Goal: Information Seeking & Learning: Learn about a topic

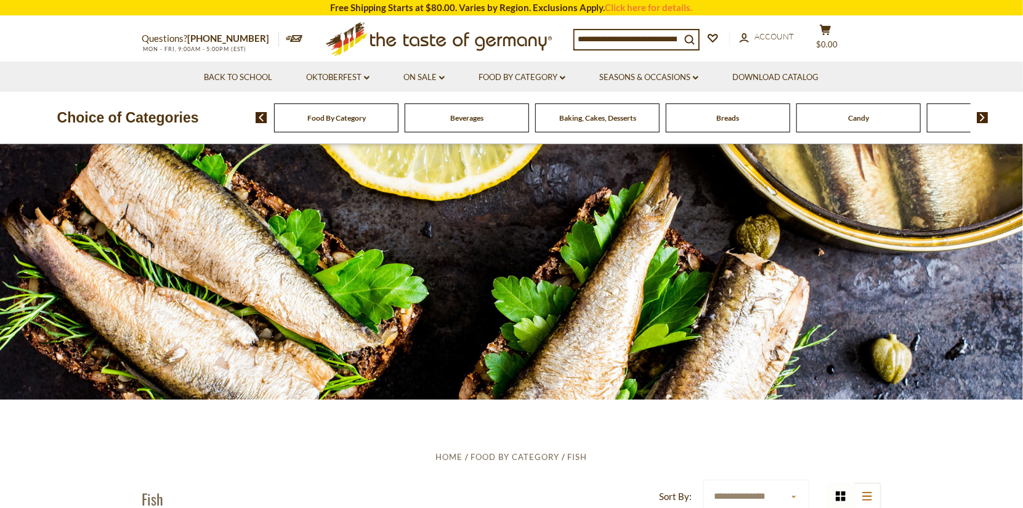
click at [423, 37] on icon at bounding box center [438, 36] width 226 height 29
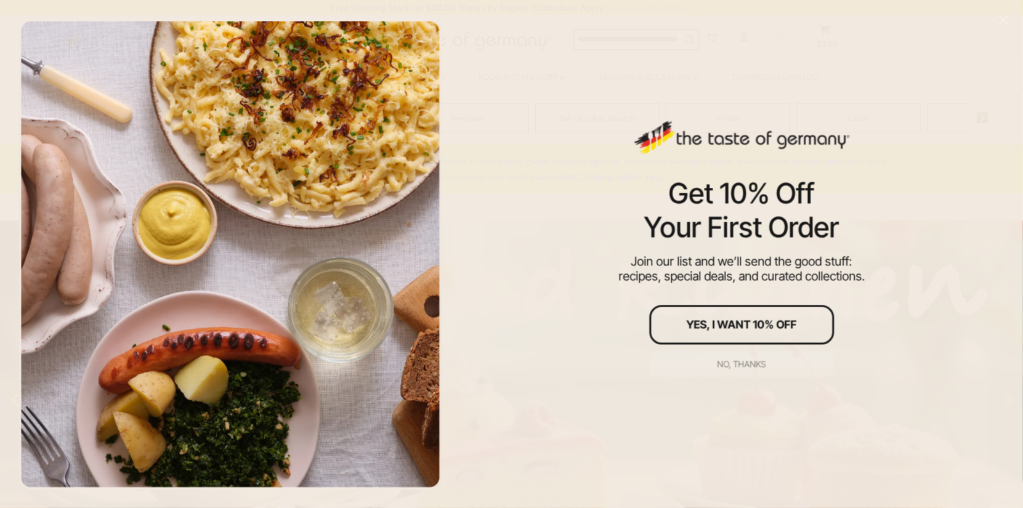
click at [756, 361] on div "No, thanks" at bounding box center [741, 364] width 49 height 9
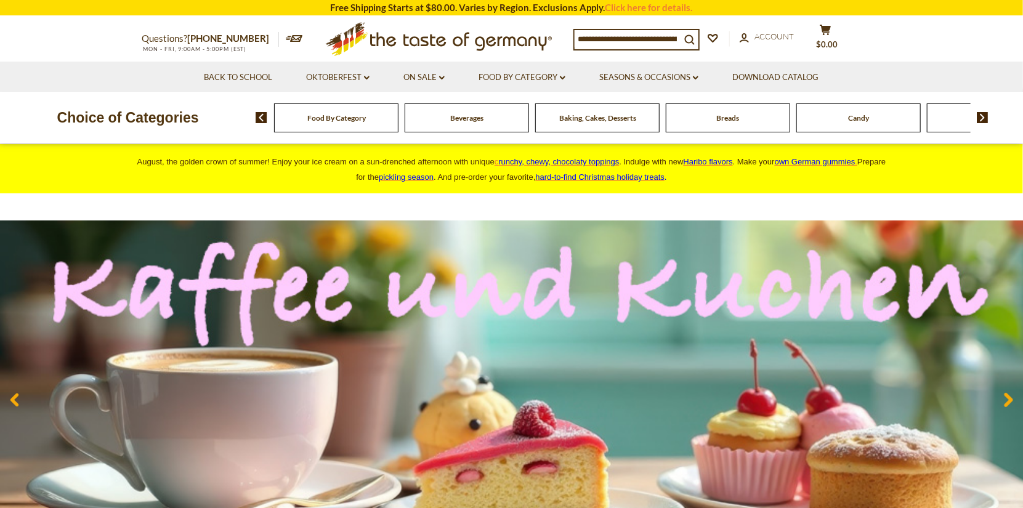
click at [730, 117] on span "Breads" at bounding box center [728, 117] width 23 height 9
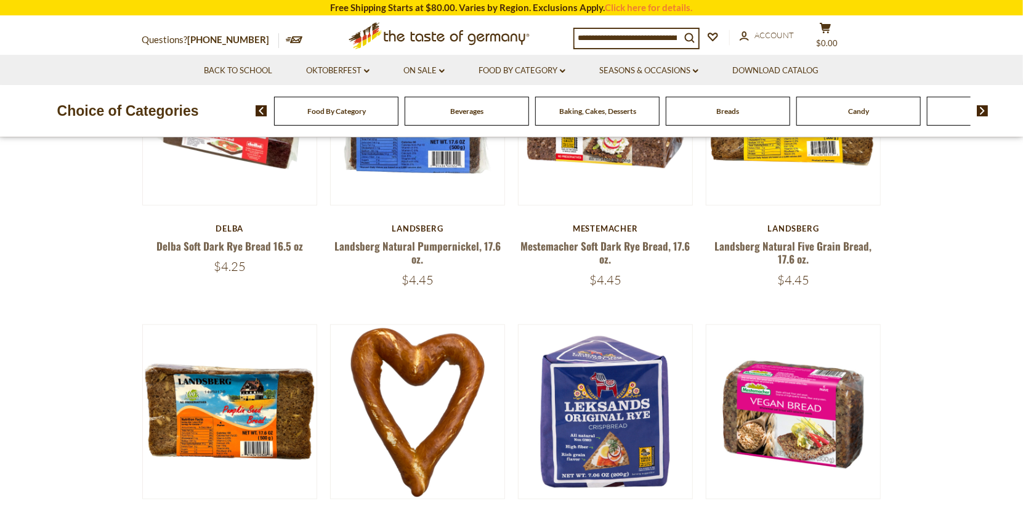
scroll to position [246, 0]
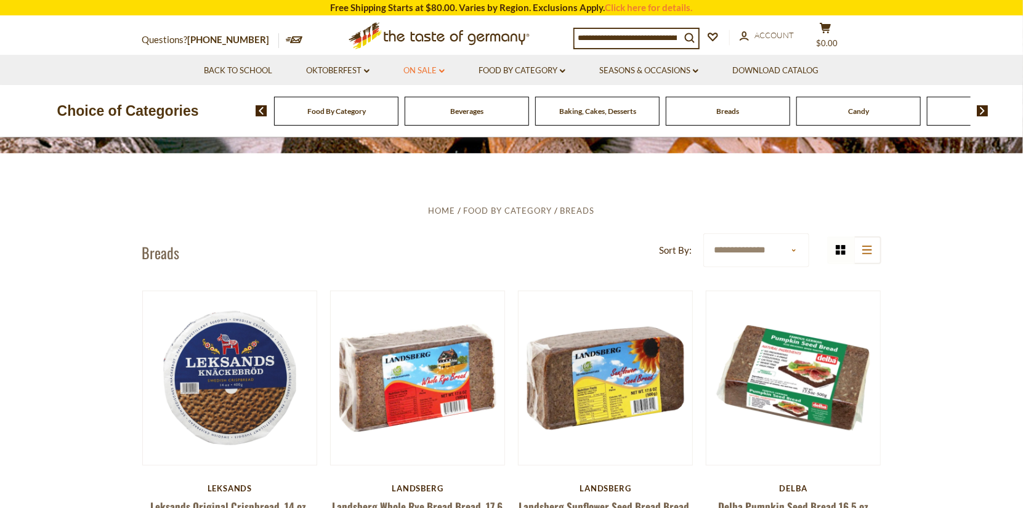
click at [437, 68] on link "On Sale dropdown_arrow" at bounding box center [423, 71] width 41 height 14
click at [426, 100] on link "All On Sale" at bounding box center [419, 102] width 44 height 11
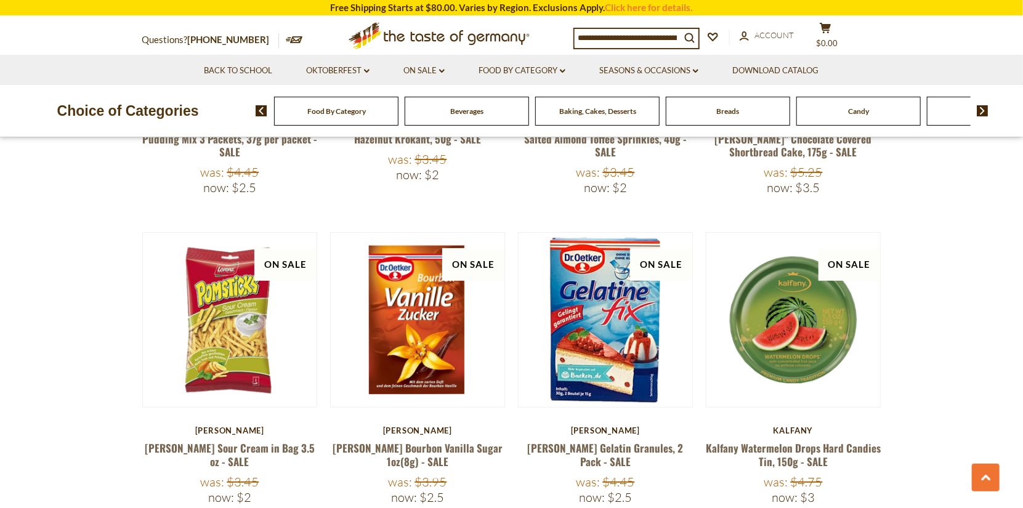
scroll to position [3202, 0]
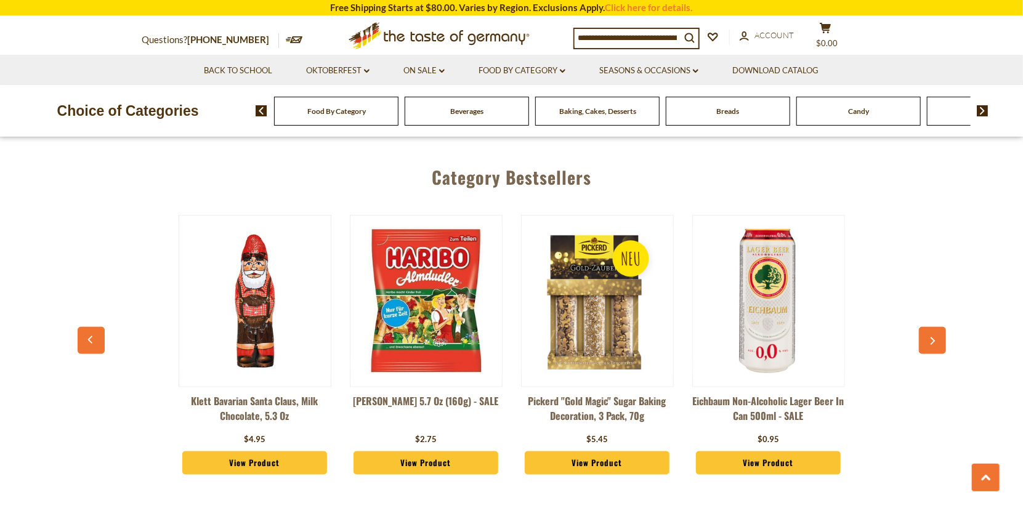
click at [783, 451] on link "View Product" at bounding box center [768, 462] width 145 height 23
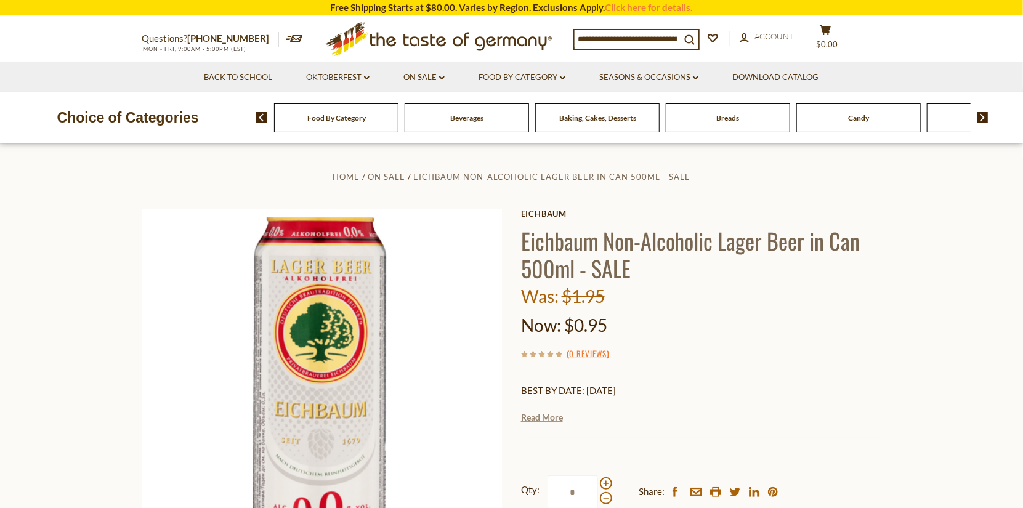
click at [541, 418] on link "Read More" at bounding box center [542, 417] width 42 height 12
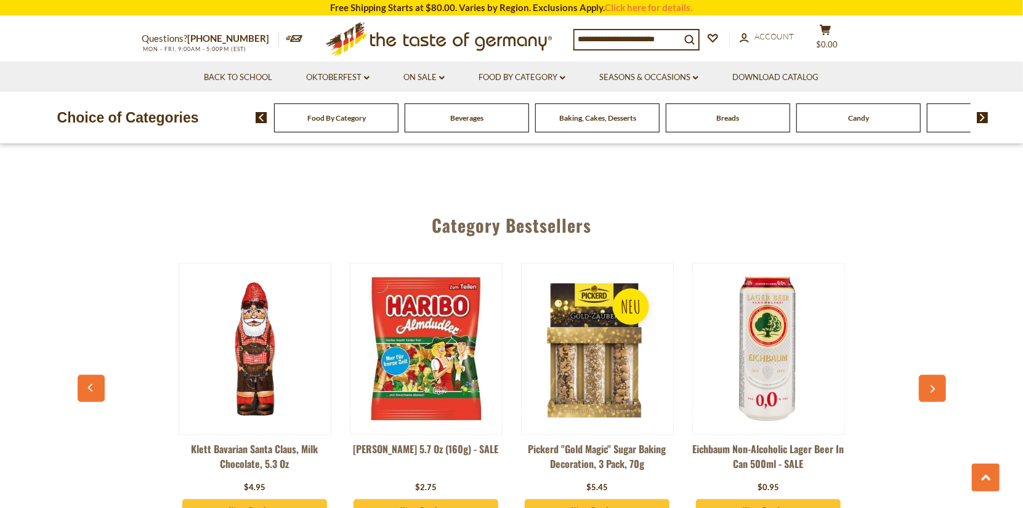
scroll to position [3202, 0]
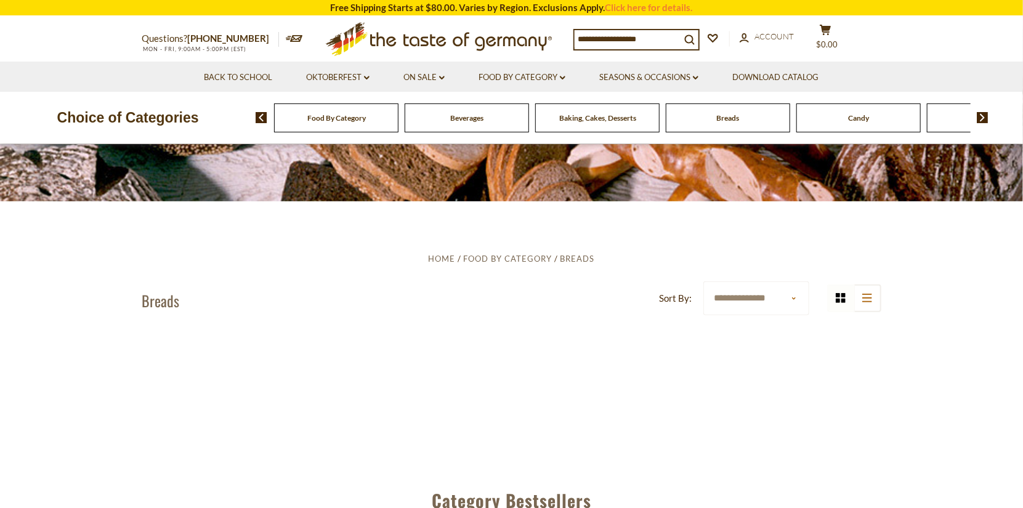
scroll to position [246, 0]
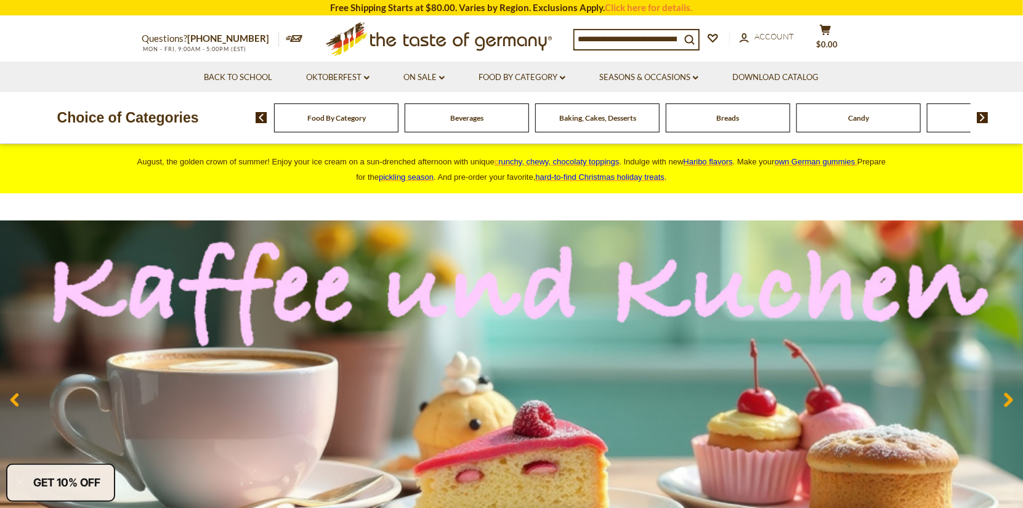
click at [983, 114] on img at bounding box center [983, 117] width 12 height 11
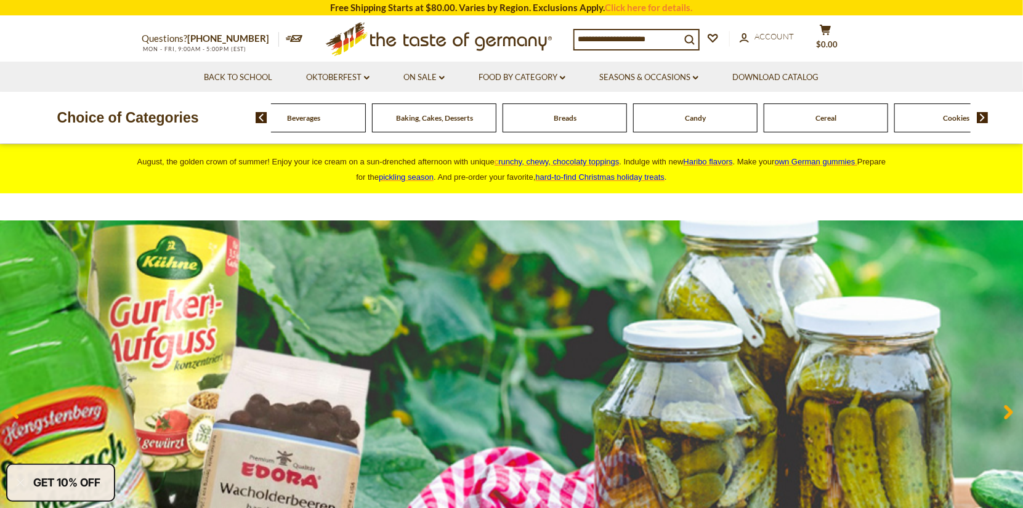
click at [983, 114] on img at bounding box center [983, 117] width 12 height 11
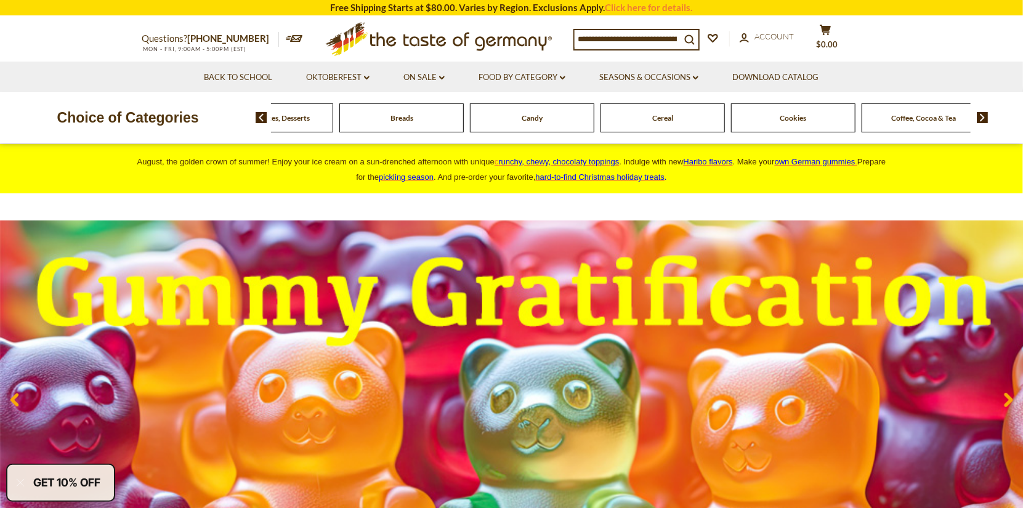
click at [72, 113] on div "Coffee, Cocoa & Tea" at bounding box center [10, 117] width 124 height 29
click at [925, 118] on span "Coffee, Cocoa & Tea" at bounding box center [924, 117] width 65 height 9
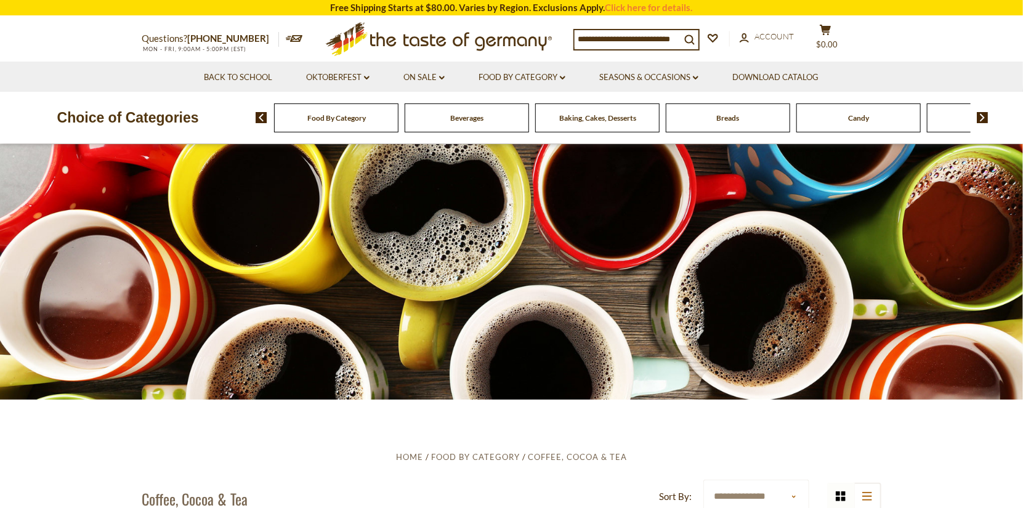
click at [657, 38] on input at bounding box center [628, 38] width 106 height 17
type input "******"
click at [695, 37] on icon "search_icon" at bounding box center [689, 39] width 10 height 10
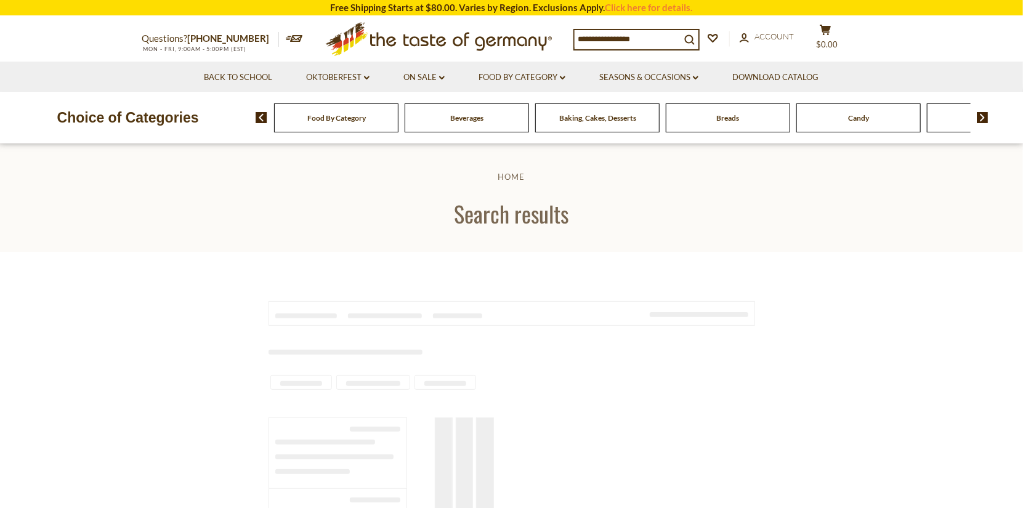
type input "******"
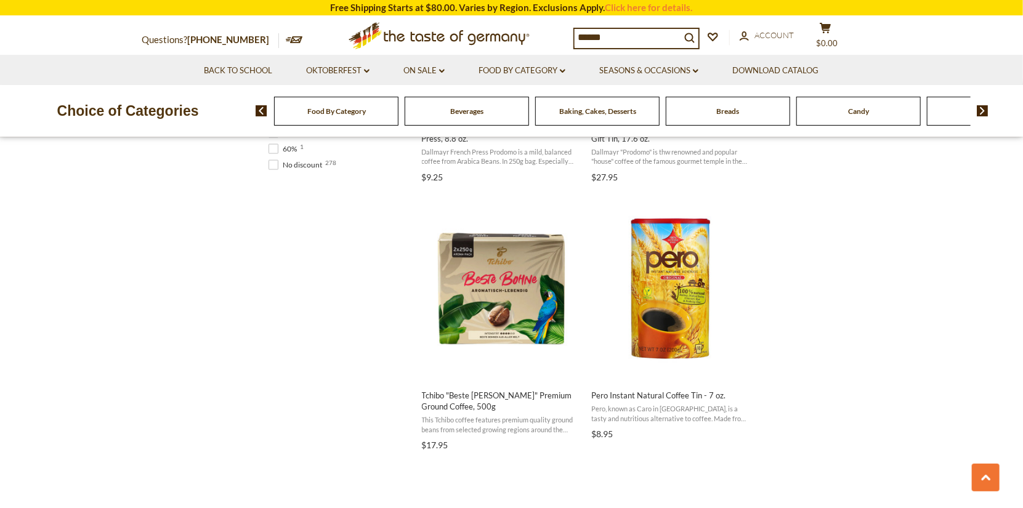
scroll to position [677, 0]
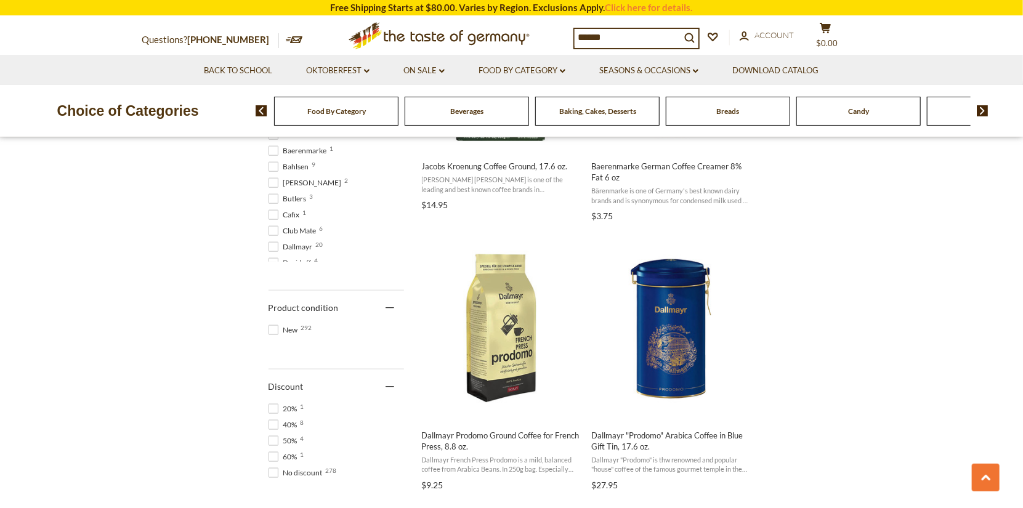
click at [422, 35] on icon at bounding box center [438, 33] width 181 height 23
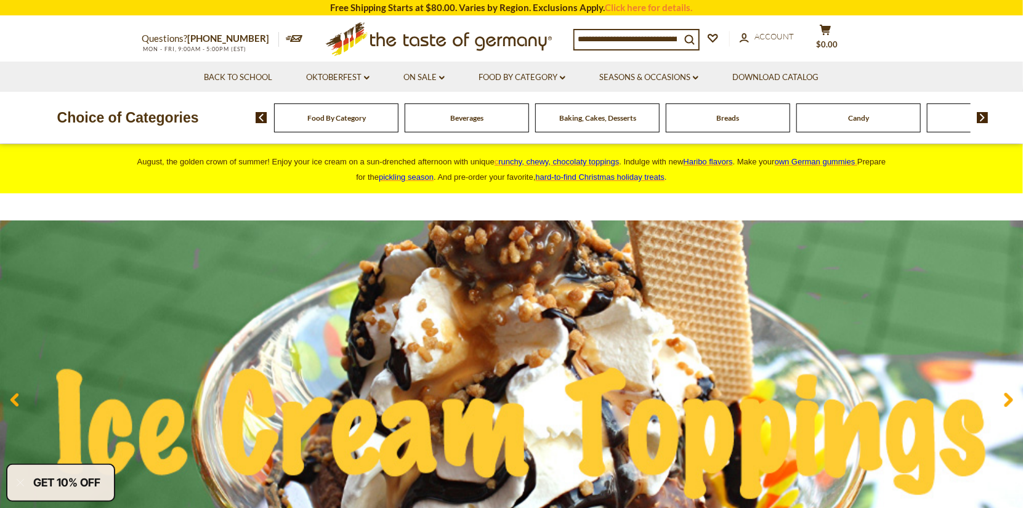
click at [434, 175] on span "pickling season" at bounding box center [406, 176] width 55 height 9
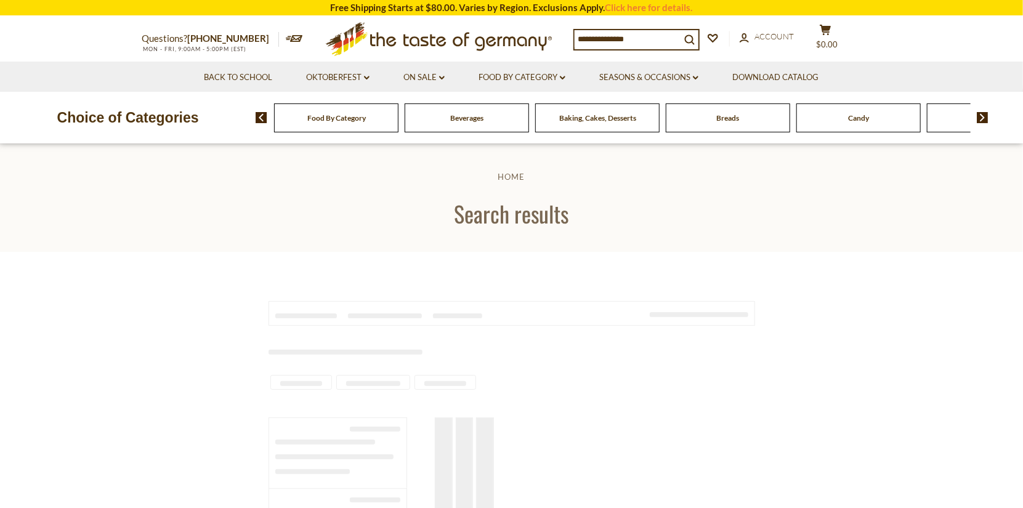
type input "********"
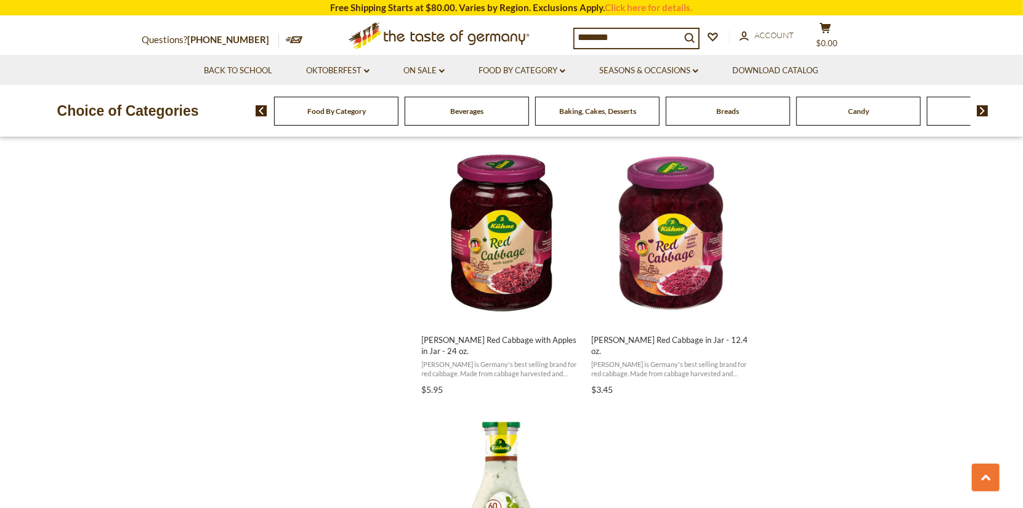
scroll to position [2217, 0]
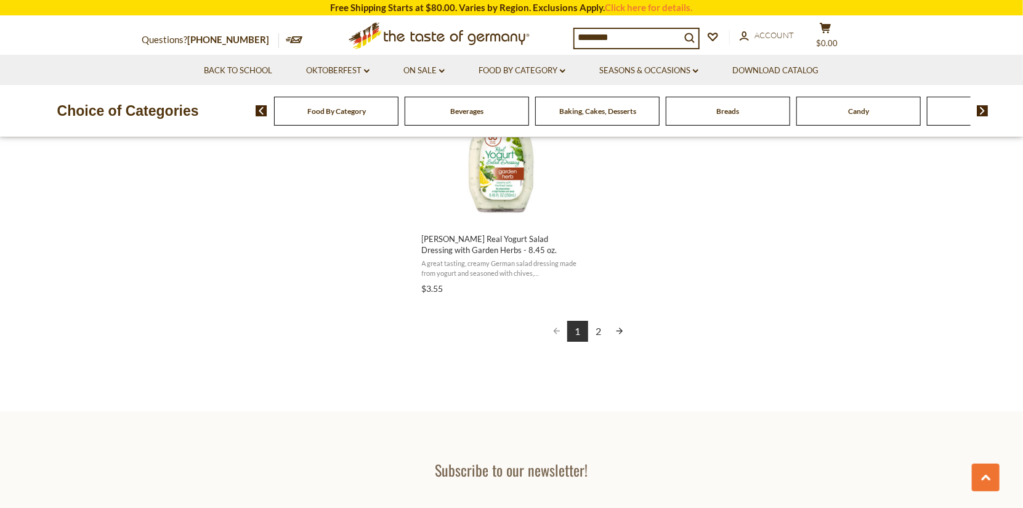
click at [620, 321] on link "Next page" at bounding box center [619, 331] width 21 height 21
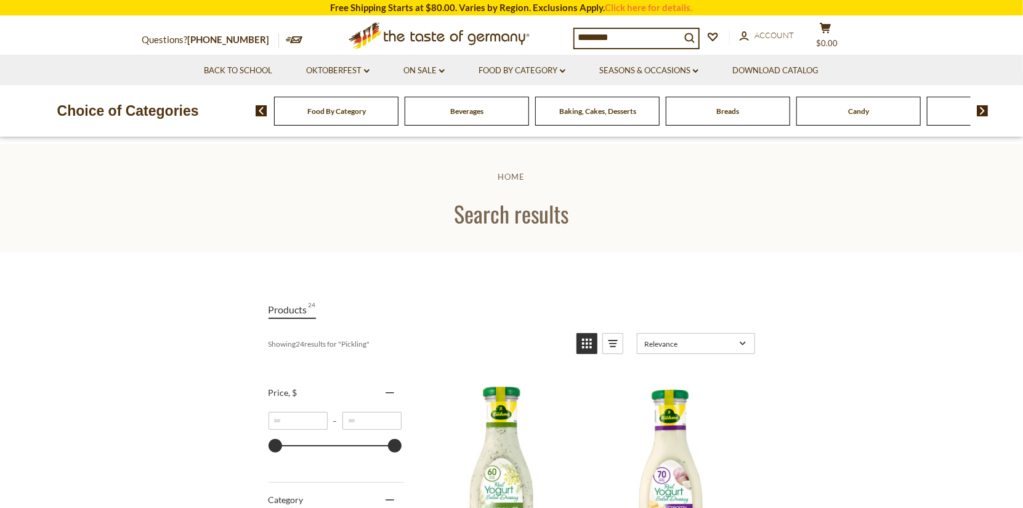
scroll to position [124, 0]
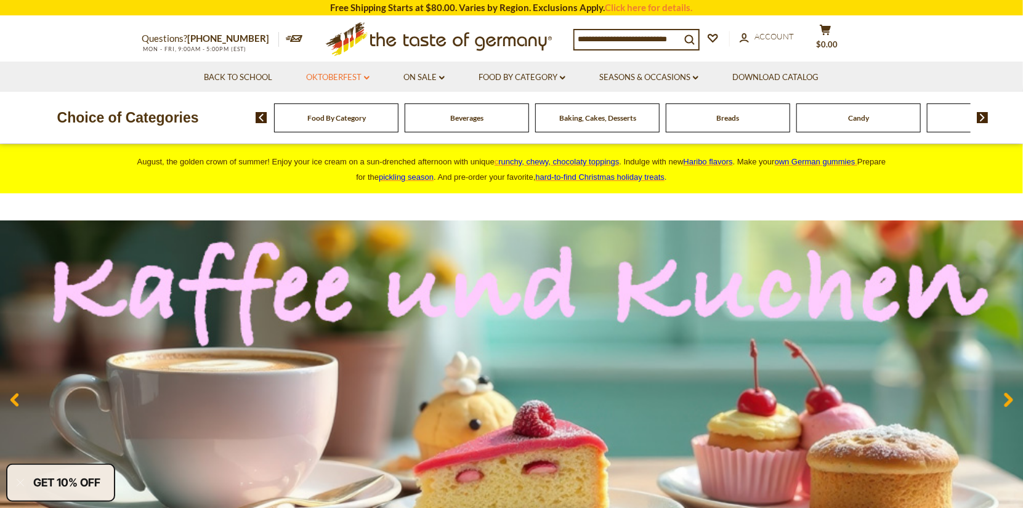
click at [363, 75] on link "Oktoberfest dropdown_arrow" at bounding box center [337, 78] width 63 height 14
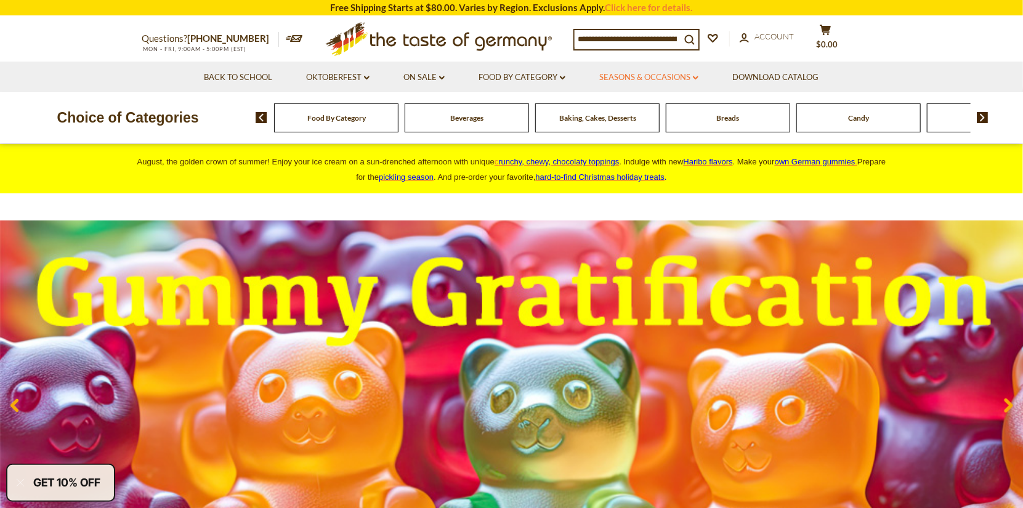
click at [696, 77] on icon "dropdown_arrow" at bounding box center [696, 78] width 6 height 4
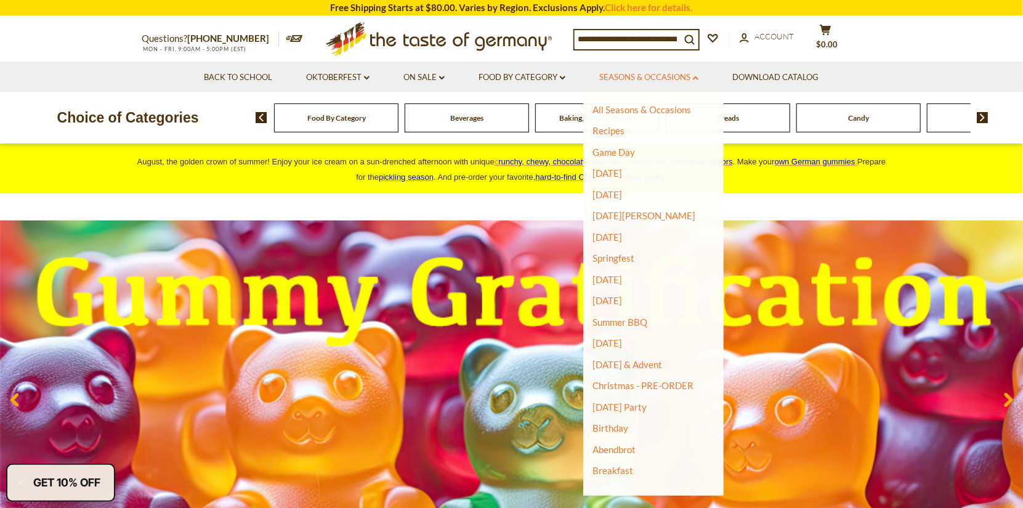
click at [696, 77] on icon "dropdown_arrow" at bounding box center [696, 78] width 6 height 4
